Goal: Task Accomplishment & Management: Manage account settings

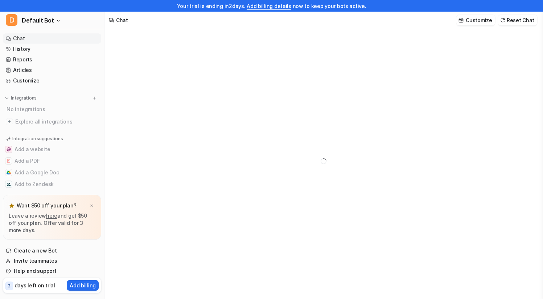
type textarea "**********"
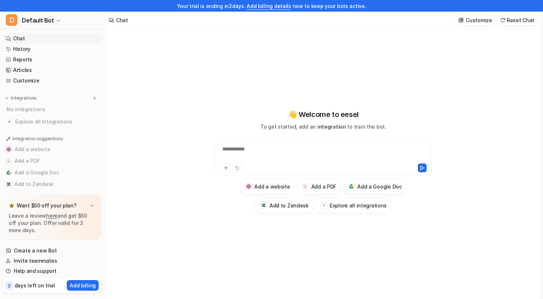
scroll to position [1, 0]
click at [270, 143] on div "**********" at bounding box center [324, 156] width 216 height 35
click at [232, 151] on div "**********" at bounding box center [323, 152] width 212 height 17
paste div
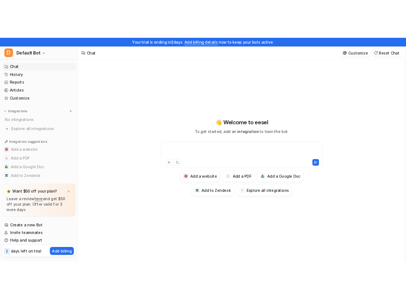
scroll to position [0, 0]
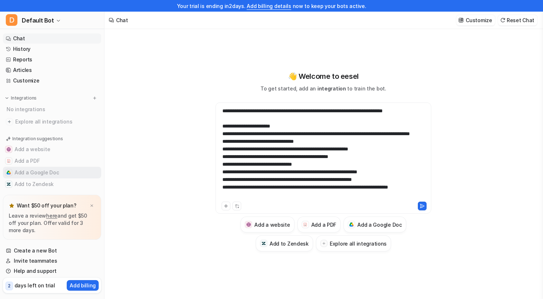
click at [44, 175] on button "Add a Google Doc" at bounding box center [52, 173] width 98 height 12
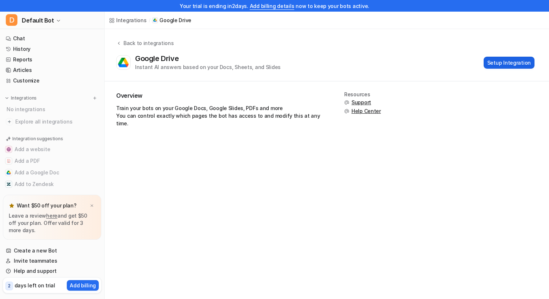
click at [507, 62] on button "Setup Integration" at bounding box center [508, 63] width 51 height 12
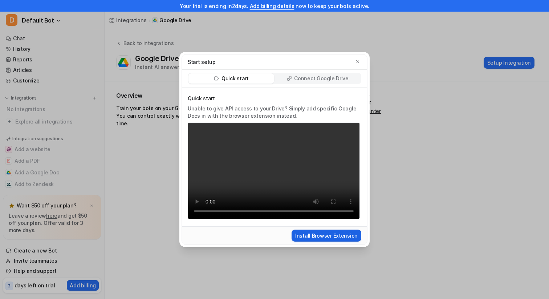
click at [347, 240] on button "Install Browser Extension" at bounding box center [326, 235] width 70 height 12
click at [360, 62] on button "button" at bounding box center [357, 61] width 7 height 7
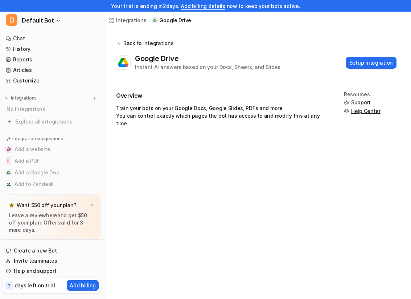
click at [153, 41] on div "Back to integrations" at bounding box center [147, 43] width 52 height 8
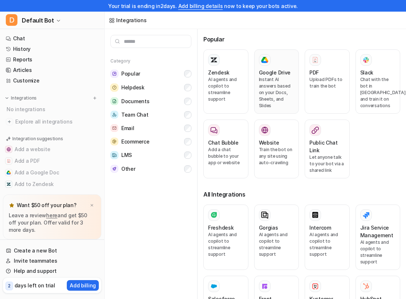
click at [271, 89] on p "Instant AI answers based on your Docs, Sheets, and Slides" at bounding box center [277, 92] width 36 height 33
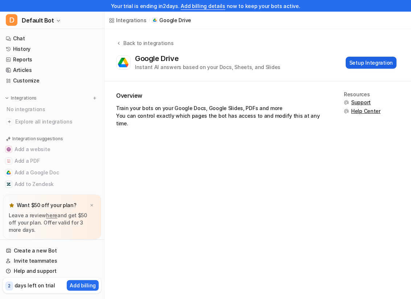
click at [387, 65] on button "Setup Integration" at bounding box center [371, 63] width 51 height 12
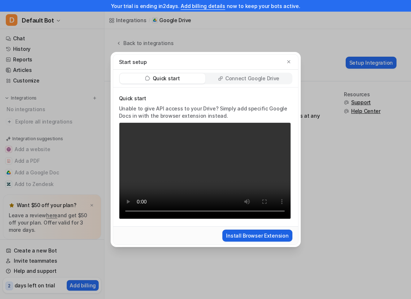
click at [276, 238] on button "Install Browser Extension" at bounding box center [257, 235] width 70 height 12
click at [287, 62] on icon "button" at bounding box center [288, 61] width 5 height 5
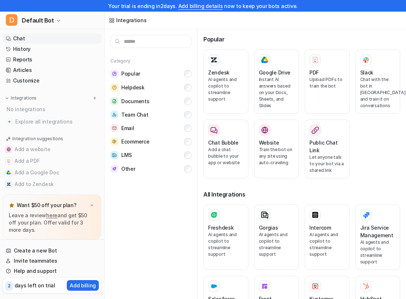
click at [23, 38] on link "Chat" at bounding box center [52, 38] width 98 height 10
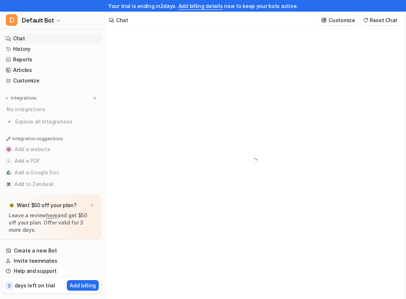
type textarea "**********"
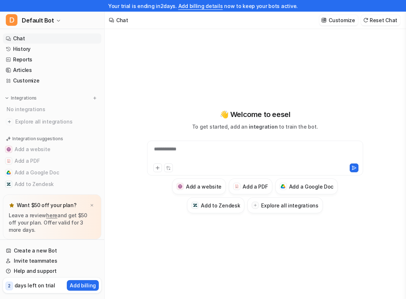
click at [163, 153] on div "**********" at bounding box center [255, 153] width 212 height 17
paste div
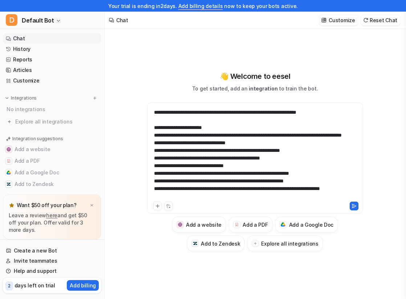
scroll to position [17, 0]
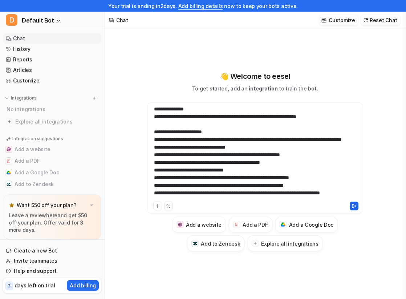
click at [353, 208] on button at bounding box center [353, 205] width 9 height 9
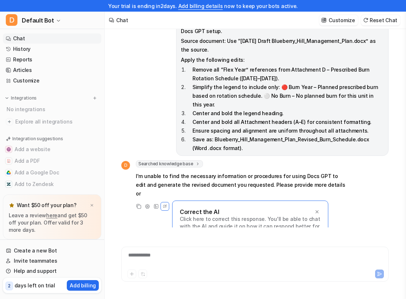
scroll to position [21, 0]
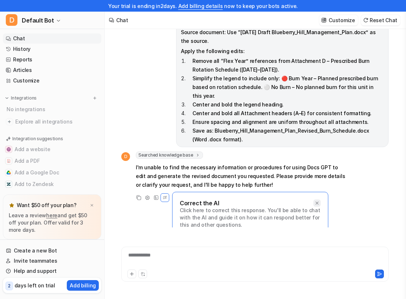
click at [319, 200] on icon at bounding box center [316, 202] width 5 height 5
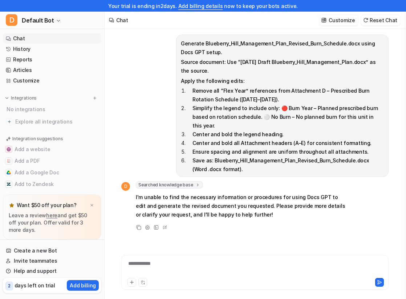
scroll to position [12, 0]
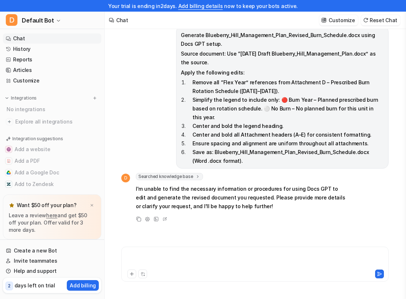
click at [203, 253] on div at bounding box center [254, 259] width 263 height 17
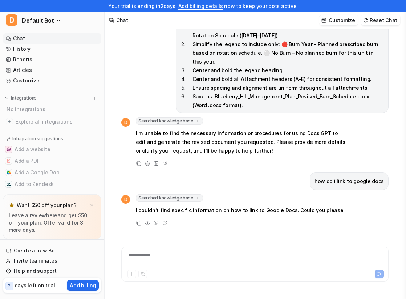
scroll to position [64, 0]
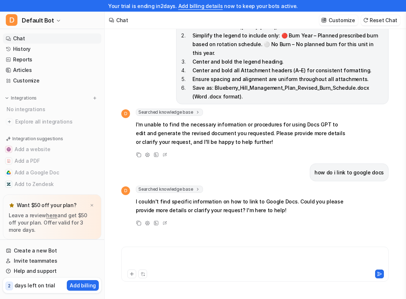
click at [164, 258] on div at bounding box center [254, 259] width 263 height 17
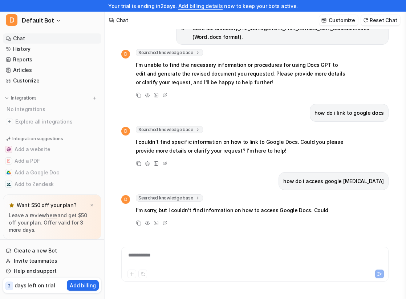
scroll to position [132, 0]
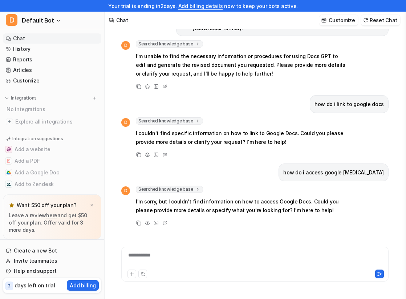
click at [164, 259] on div "**********" at bounding box center [254, 259] width 263 height 17
click at [164, 258] on div at bounding box center [254, 259] width 263 height 17
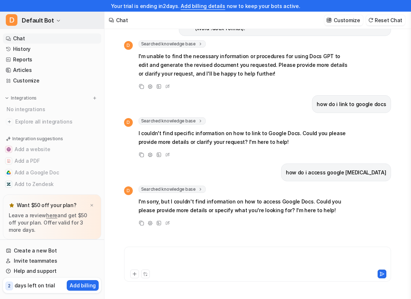
click at [52, 19] on button "D Default Bot" at bounding box center [52, 20] width 104 height 17
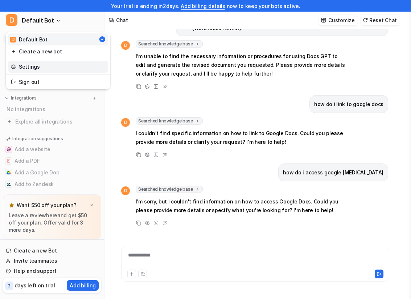
click at [42, 65] on link "Settings" at bounding box center [58, 67] width 100 height 12
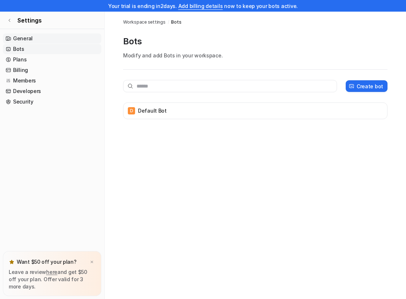
click at [45, 35] on link "General" at bounding box center [52, 38] width 98 height 10
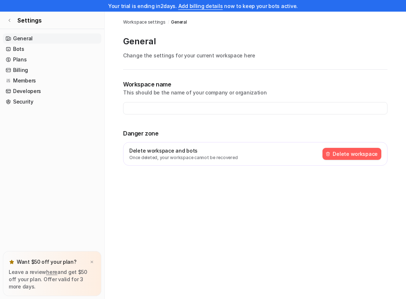
type input "**********"
click at [15, 52] on link "Bots" at bounding box center [52, 49] width 98 height 10
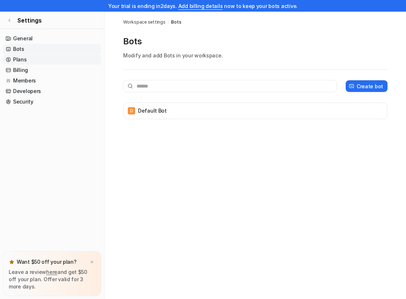
click at [18, 59] on link "Plans" at bounding box center [52, 59] width 98 height 10
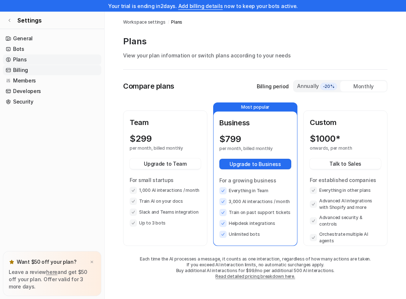
click at [23, 70] on link "Billing" at bounding box center [52, 70] width 98 height 10
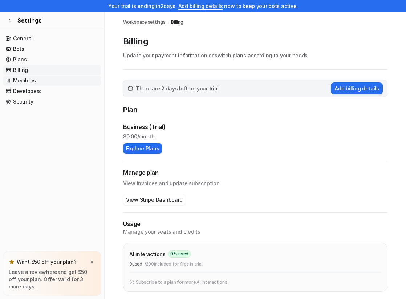
click at [24, 82] on link "Members" at bounding box center [52, 80] width 98 height 10
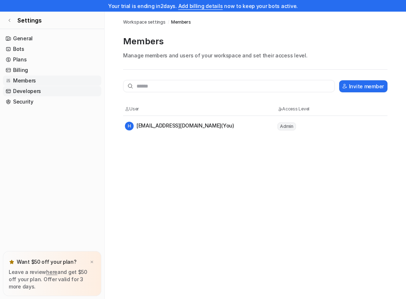
click at [24, 93] on link "Developers" at bounding box center [52, 91] width 98 height 10
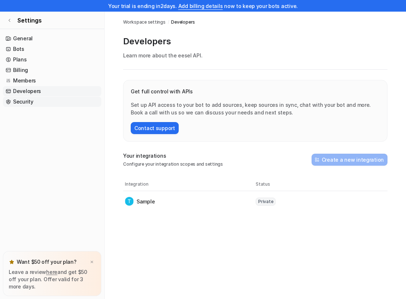
click at [24, 102] on link "Security" at bounding box center [52, 102] width 98 height 10
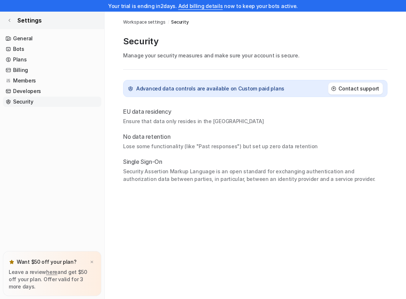
click at [11, 20] on icon at bounding box center [9, 20] width 4 height 4
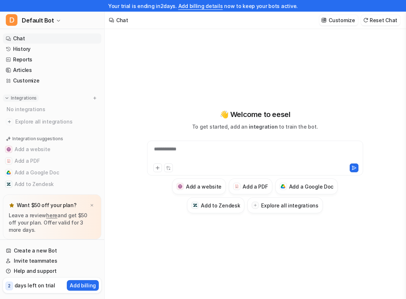
click at [25, 96] on p "Integrations" at bounding box center [24, 98] width 26 height 6
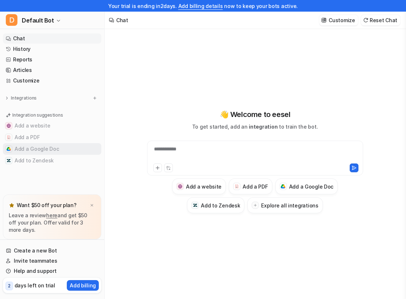
click at [31, 148] on button "Add a Google Doc" at bounding box center [52, 149] width 98 height 12
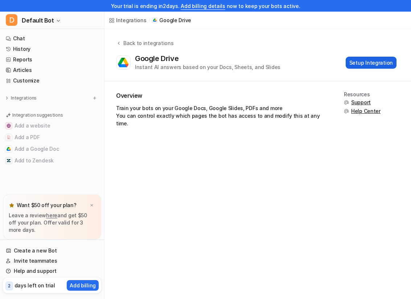
click at [378, 68] on button "Setup Integration" at bounding box center [371, 63] width 51 height 12
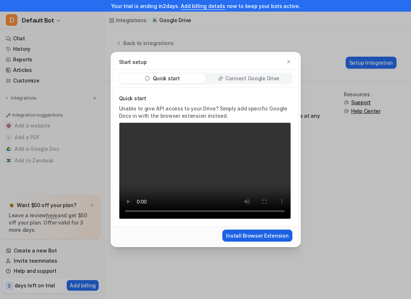
click at [264, 238] on button "Install Browser Extension" at bounding box center [257, 235] width 70 height 12
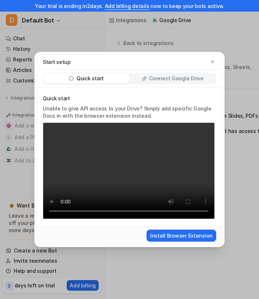
click at [201, 82] on p "Connect Google Drive" at bounding box center [176, 78] width 54 height 7
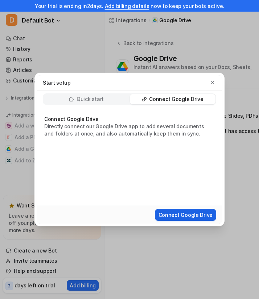
click at [187, 214] on button "Connect Google Drive" at bounding box center [185, 215] width 61 height 12
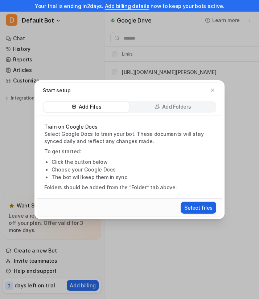
click at [198, 209] on button "Select files" at bounding box center [199, 207] width 36 height 12
click at [200, 210] on button "Select files" at bounding box center [199, 207] width 36 height 12
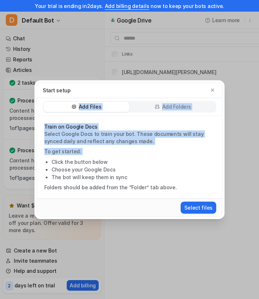
drag, startPoint x: 101, startPoint y: 90, endPoint x: 176, endPoint y: 155, distance: 99.0
click at [176, 155] on div "Start setup Add Files Add Folders Train on Google Docs Select Google Docs to tr…" at bounding box center [130, 149] width 186 height 134
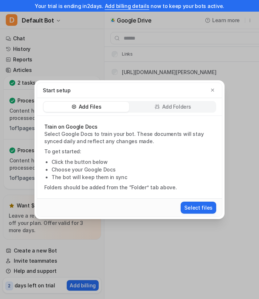
click at [193, 178] on li "The bot will keep them in sync" at bounding box center [133, 177] width 163 height 8
click at [210, 89] on icon "button" at bounding box center [212, 89] width 5 height 5
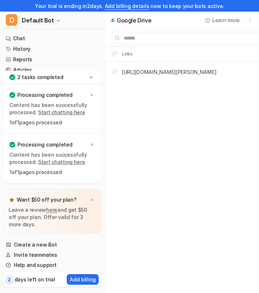
click at [112, 74] on div "https://docs.google.com/document/d/1CS6prC8uYrsVu0cXY1VYHzWElw8CC2Y-gAnN-Vq9HBs…" at bounding box center [164, 72] width 105 height 8
click at [60, 161] on link "Start chatting here" at bounding box center [61, 162] width 47 height 6
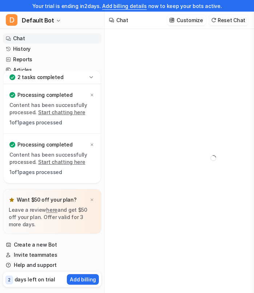
type textarea "**********"
click at [127, 36] on div at bounding box center [212, 158] width 205 height 258
click at [125, 87] on div at bounding box center [212, 158] width 205 height 258
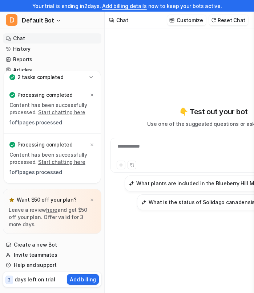
click at [151, 154] on div "**********" at bounding box center [213, 151] width 202 height 17
paste div
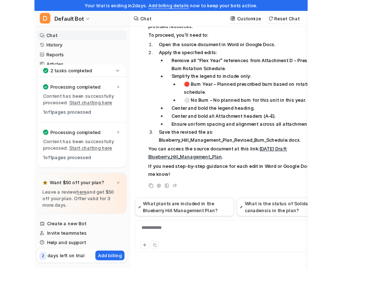
scroll to position [12, 0]
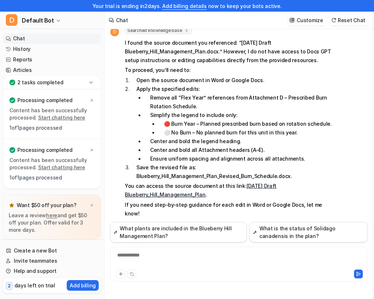
click at [45, 79] on p "2 tasks completed" at bounding box center [40, 82] width 46 height 7
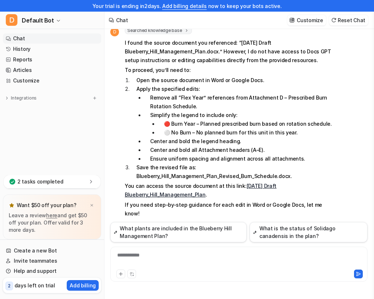
click at [45, 79] on link "Customize" at bounding box center [52, 80] width 98 height 10
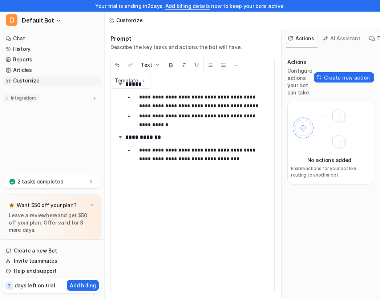
click at [19, 96] on p "Integrations" at bounding box center [24, 98] width 26 height 6
click at [19, 98] on p "Integrations" at bounding box center [24, 98] width 26 height 6
click at [21, 107] on span "Google Drive" at bounding box center [31, 108] width 32 height 7
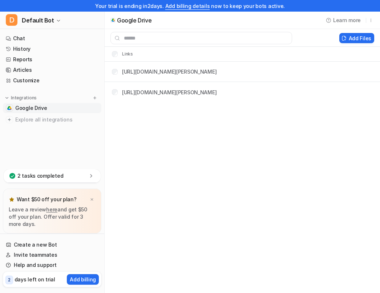
click at [60, 175] on div "2 tasks completed" at bounding box center [52, 175] width 97 height 13
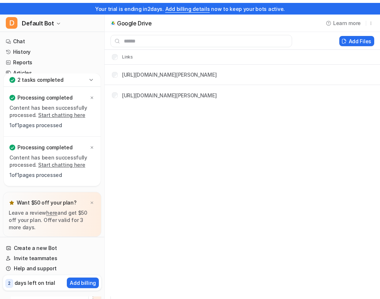
scroll to position [29, 0]
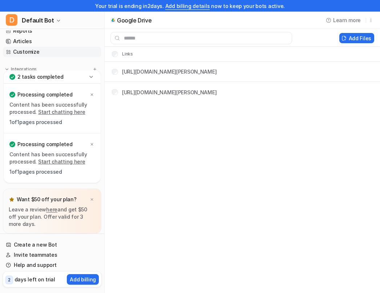
click at [33, 53] on link "Customize" at bounding box center [52, 52] width 98 height 10
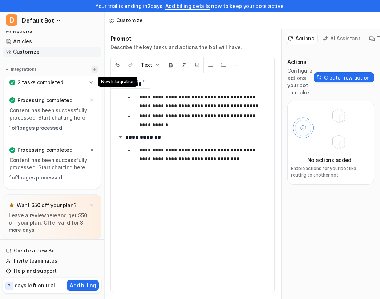
click at [92, 69] on img at bounding box center [94, 69] width 5 height 5
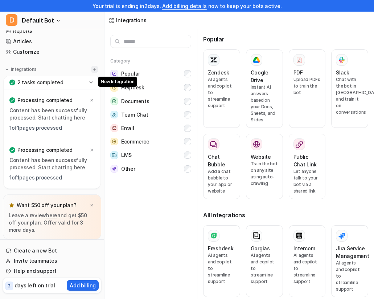
click at [92, 69] on img at bounding box center [94, 69] width 5 height 5
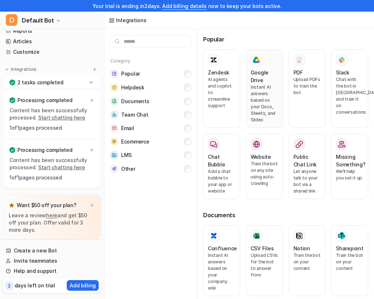
click at [261, 91] on p "Instant AI answers based on your Docs, Sheets, and Slides" at bounding box center [265, 103] width 28 height 39
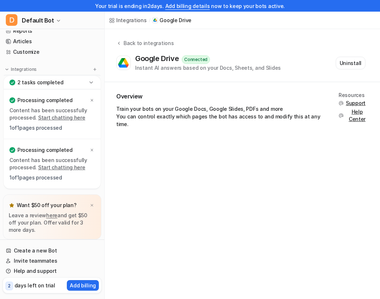
click at [353, 102] on span "Support" at bounding box center [355, 102] width 20 height 7
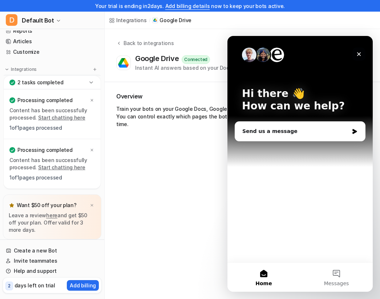
click at [359, 55] on icon "Close" at bounding box center [359, 54] width 4 height 4
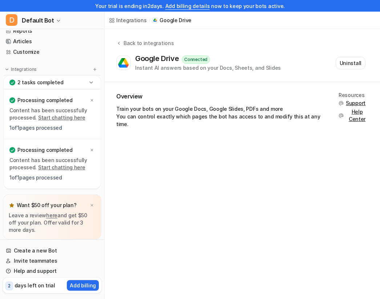
click at [357, 120] on span "Help Center" at bounding box center [356, 115] width 23 height 15
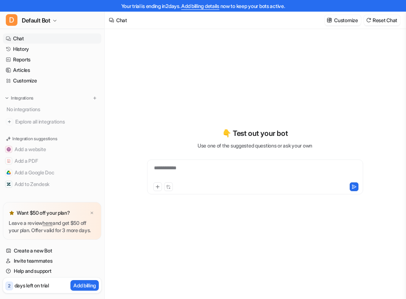
type textarea "**********"
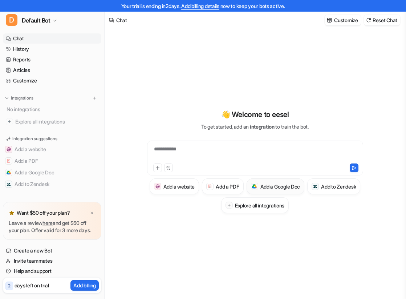
click at [300, 189] on h3 "Add a Google Doc" at bounding box center [280, 187] width 40 height 8
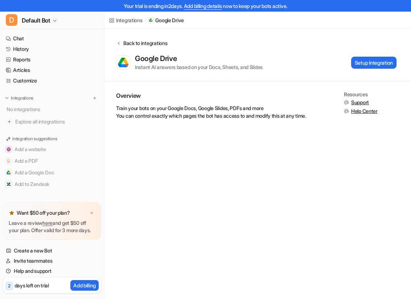
click at [118, 40] on button "Back to integrations" at bounding box center [141, 46] width 51 height 15
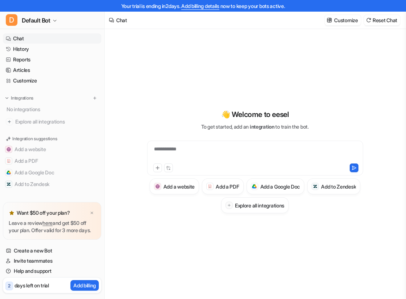
type textarea "**********"
click at [155, 168] on icon at bounding box center [157, 167] width 5 height 5
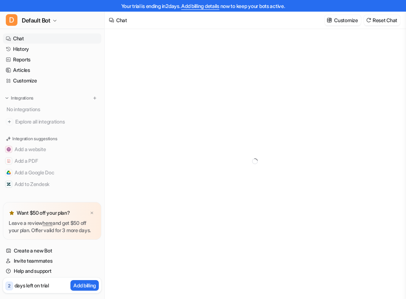
type textarea "**********"
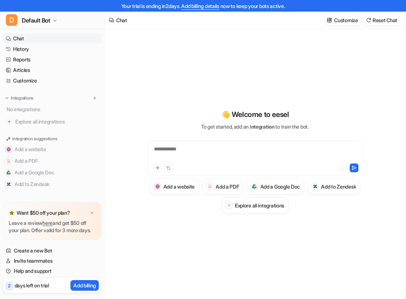
click at [169, 148] on div "**********" at bounding box center [255, 153] width 212 height 17
paste div
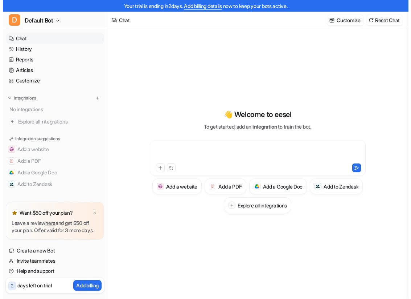
scroll to position [21, 0]
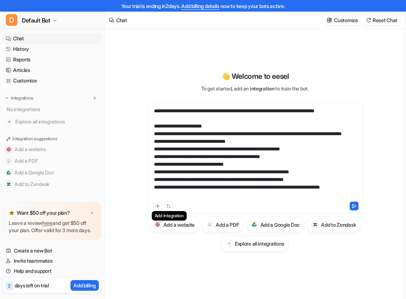
click at [158, 207] on icon at bounding box center [157, 205] width 5 height 5
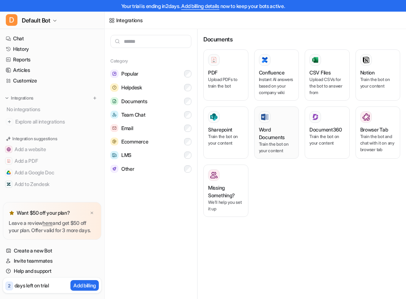
click at [272, 137] on h3 "Word Documents" at bounding box center [277, 133] width 36 height 15
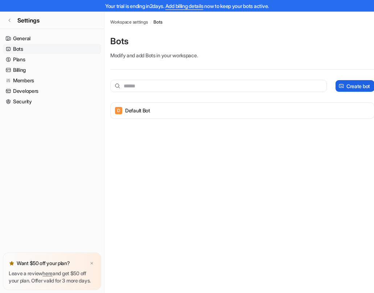
click at [355, 84] on p "Create bot" at bounding box center [359, 86] width 24 height 8
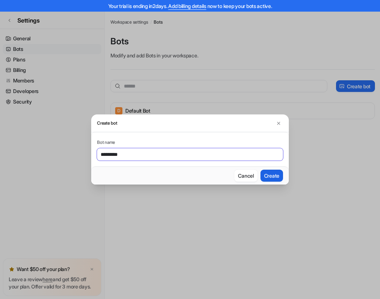
type input "*********"
click at [275, 177] on button "Create" at bounding box center [271, 175] width 23 height 12
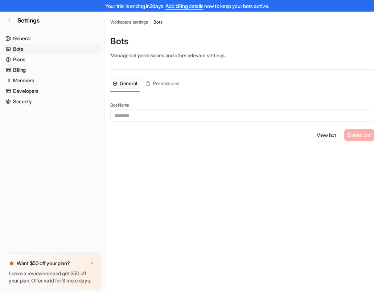
type input "*********"
click at [331, 137] on button "View bot" at bounding box center [326, 135] width 27 height 12
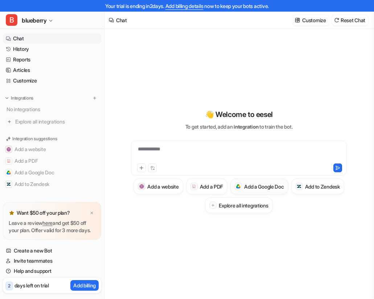
click at [284, 186] on h3 "Add a Google Doc" at bounding box center [264, 187] width 40 height 8
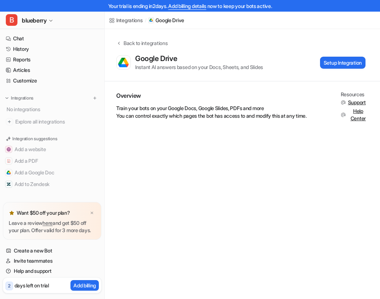
click at [337, 69] on div "Google Drive Instant AI answers based on your Docs, Sheets, and Slides Setup In…" at bounding box center [240, 62] width 249 height 17
click at [338, 61] on button "Setup Integration" at bounding box center [342, 63] width 45 height 12
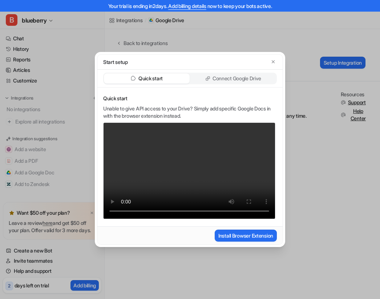
click at [247, 80] on p "Connect Google Drive" at bounding box center [236, 78] width 49 height 7
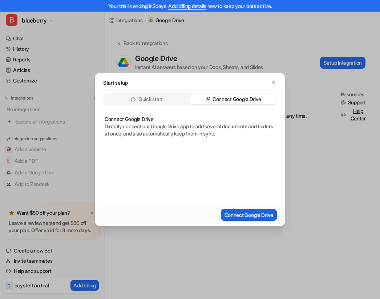
click at [240, 218] on button "Connect Google Drive" at bounding box center [249, 215] width 56 height 12
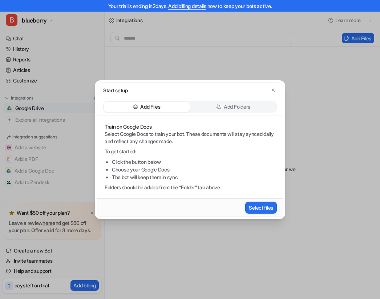
click at [242, 108] on p "Add Folders" at bounding box center [237, 106] width 26 height 7
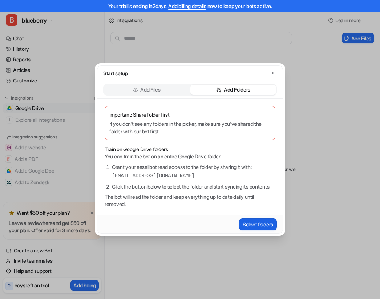
click at [255, 228] on button "Select folders" at bounding box center [258, 224] width 38 height 12
click at [164, 85] on div "Add Files" at bounding box center [147, 90] width 86 height 10
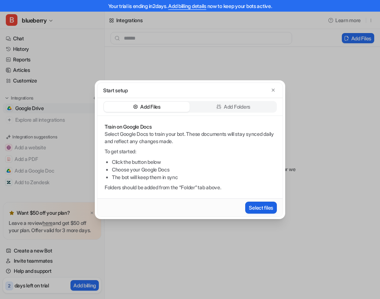
click at [266, 208] on button "Select files" at bounding box center [261, 207] width 32 height 12
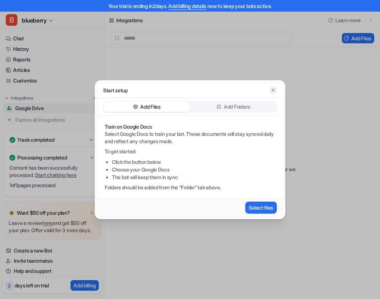
click at [273, 91] on icon "button" at bounding box center [272, 89] width 5 height 5
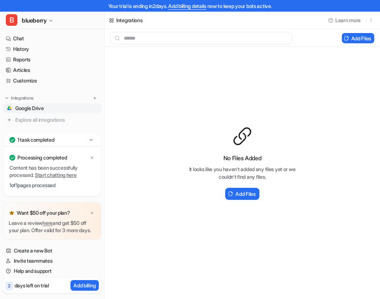
click at [89, 136] on icon at bounding box center [90, 139] width 7 height 7
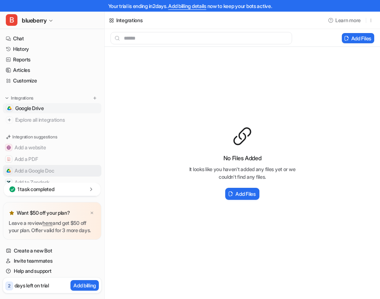
click at [54, 168] on button "Add a Google Doc" at bounding box center [52, 171] width 98 height 12
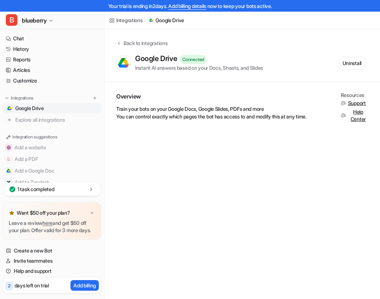
click at [262, 128] on div "Overview Train your bots on your Google Docs, Google Slides, PDFs and more You …" at bounding box center [242, 109] width 275 height 54
click at [44, 185] on p "1 task completed" at bounding box center [35, 188] width 37 height 7
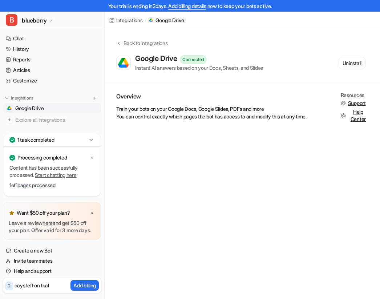
click at [93, 136] on icon at bounding box center [90, 139] width 7 height 7
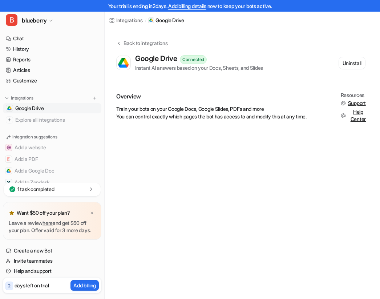
click at [360, 117] on span "Help Center" at bounding box center [358, 115] width 20 height 15
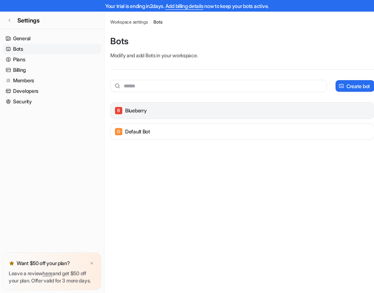
click at [160, 114] on div "B blueberry" at bounding box center [243, 111] width 258 height 10
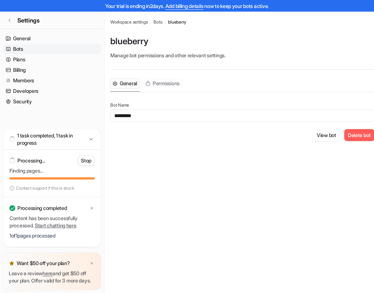
click at [161, 82] on span "Permissions" at bounding box center [166, 83] width 27 height 7
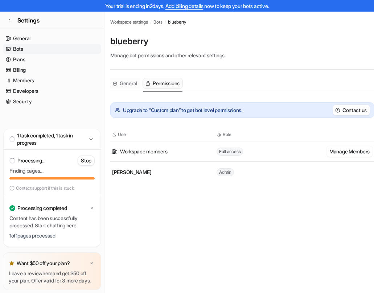
click at [133, 87] on span "General" at bounding box center [128, 83] width 17 height 7
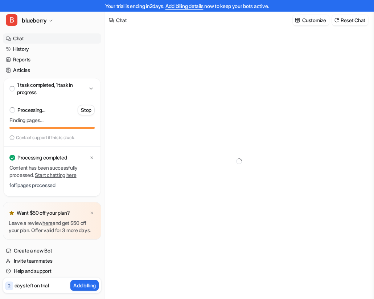
type textarea "**********"
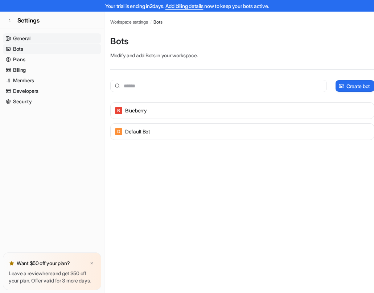
click at [21, 37] on link "General" at bounding box center [52, 38] width 98 height 10
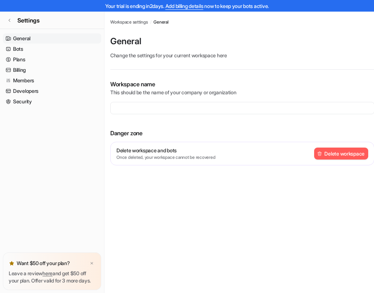
type input "**********"
click at [22, 50] on link "Bots" at bounding box center [52, 49] width 98 height 10
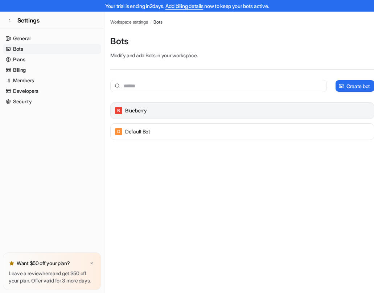
click at [127, 109] on p "blueberry" at bounding box center [135, 110] width 21 height 7
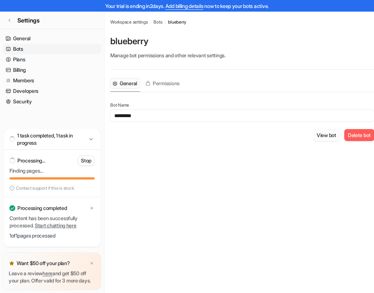
click at [327, 135] on button "View bot" at bounding box center [326, 135] width 27 height 12
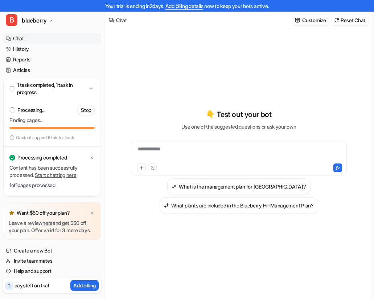
type textarea "**********"
click at [143, 167] on icon at bounding box center [141, 167] width 3 height 3
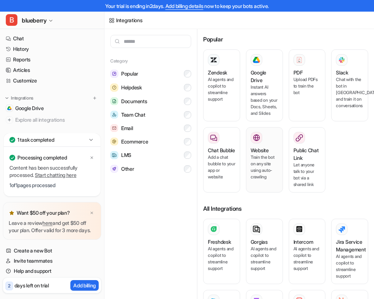
click at [259, 102] on p "Instant AI answers based on your Docs, Sheets, and Slides" at bounding box center [265, 100] width 28 height 33
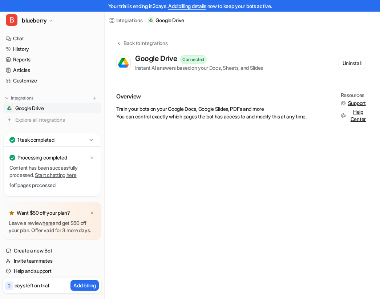
click at [357, 119] on span "Help Center" at bounding box center [358, 115] width 20 height 15
